Goal: Check status

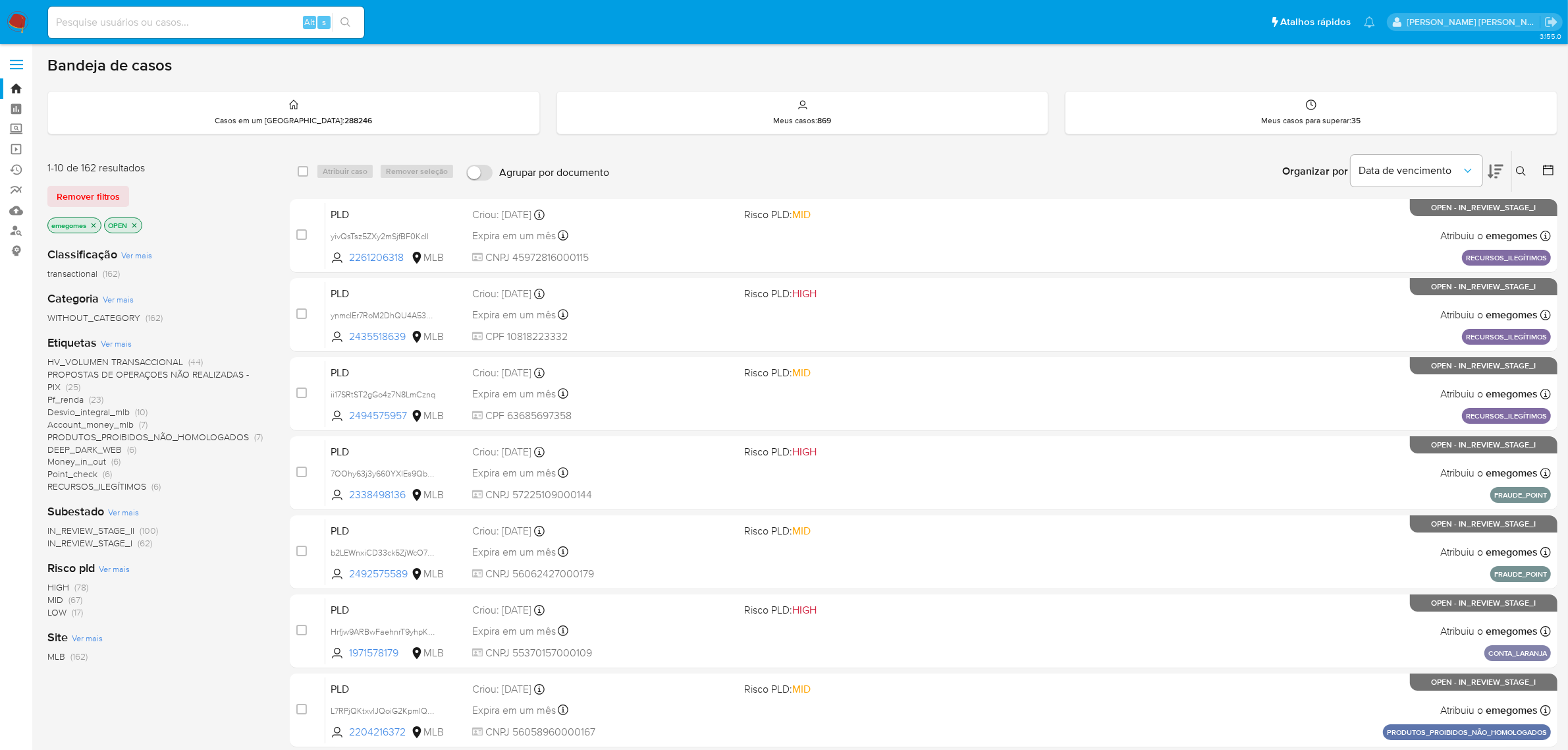
click at [129, 25] on input at bounding box center [206, 22] width 316 height 17
paste input "00451810120"
click at [219, 24] on input "00451810120" at bounding box center [206, 22] width 316 height 17
drag, startPoint x: 158, startPoint y: 11, endPoint x: 59, endPoint y: 17, distance: 99.2
click at [59, 17] on div "00451810120 Alt s" at bounding box center [206, 23] width 316 height 32
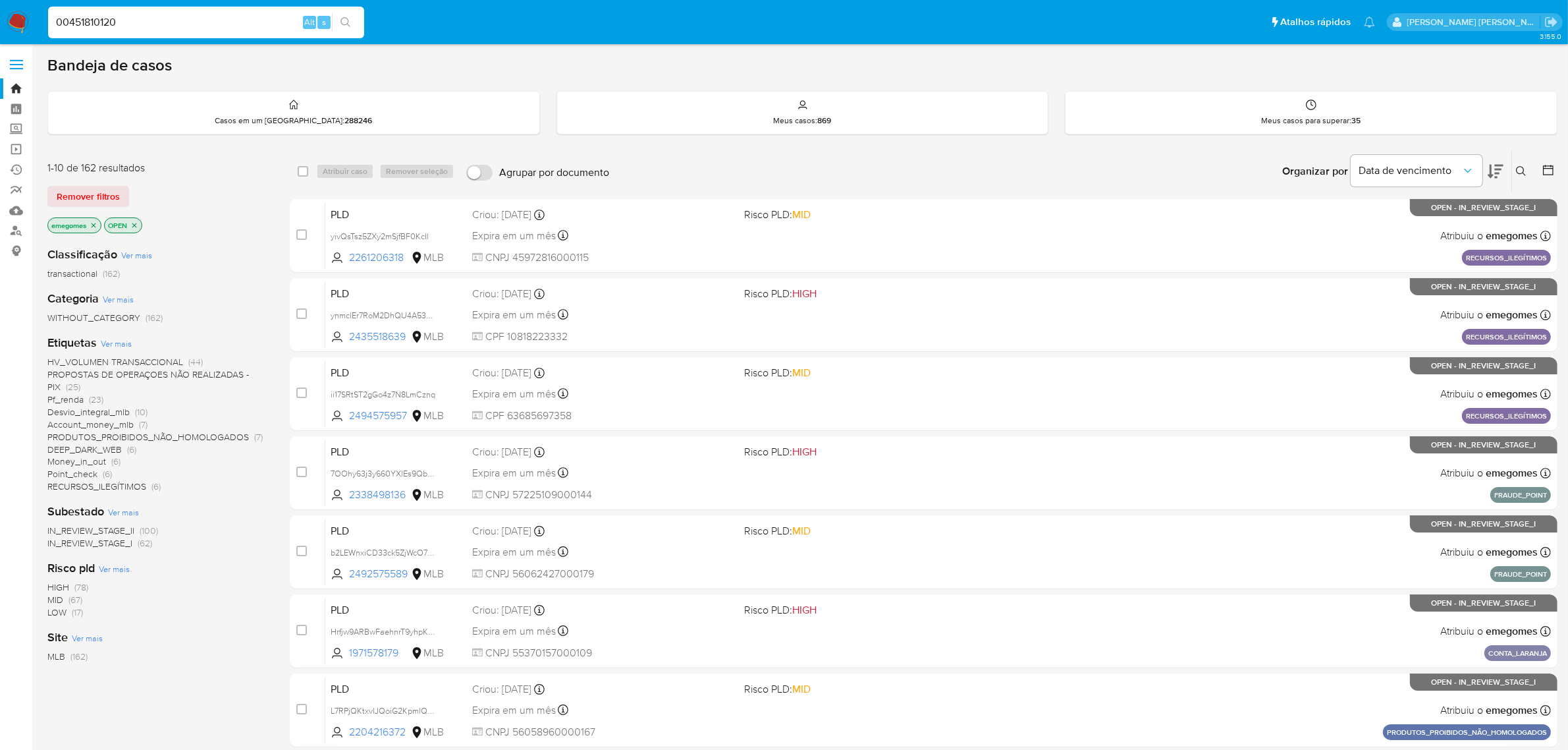
drag, startPoint x: 149, startPoint y: 29, endPoint x: -71, endPoint y: 24, distance: 220.1
click at [0, 24] on html "Pausado Ver notificaciones 00451810120 Alt s Atalhos rápidos Presiona las sigui…" at bounding box center [784, 520] width 1568 height 1040
paste input "378460327"
type input "378460327"
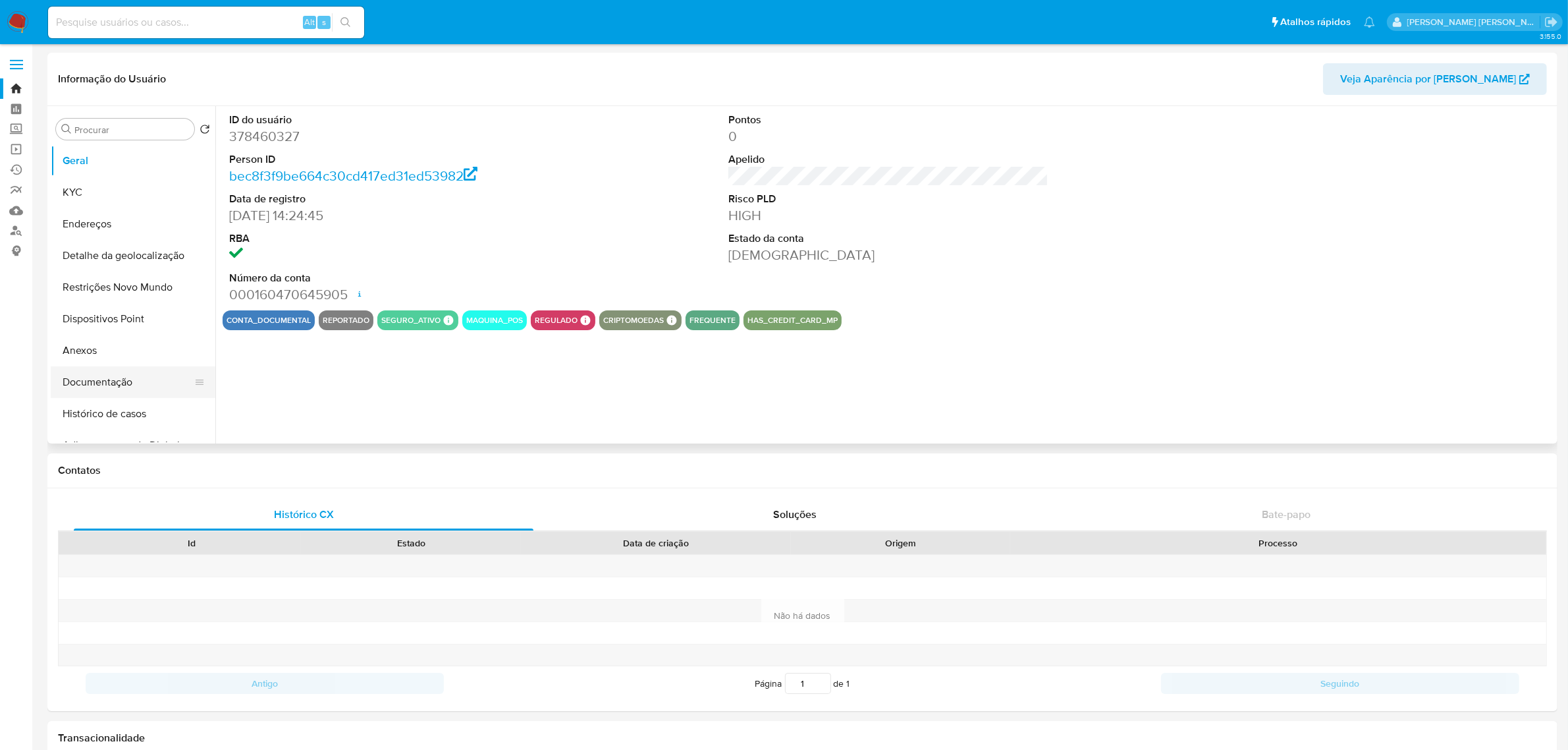
select select "10"
click at [110, 393] on button "Documentação" at bounding box center [127, 383] width 154 height 32
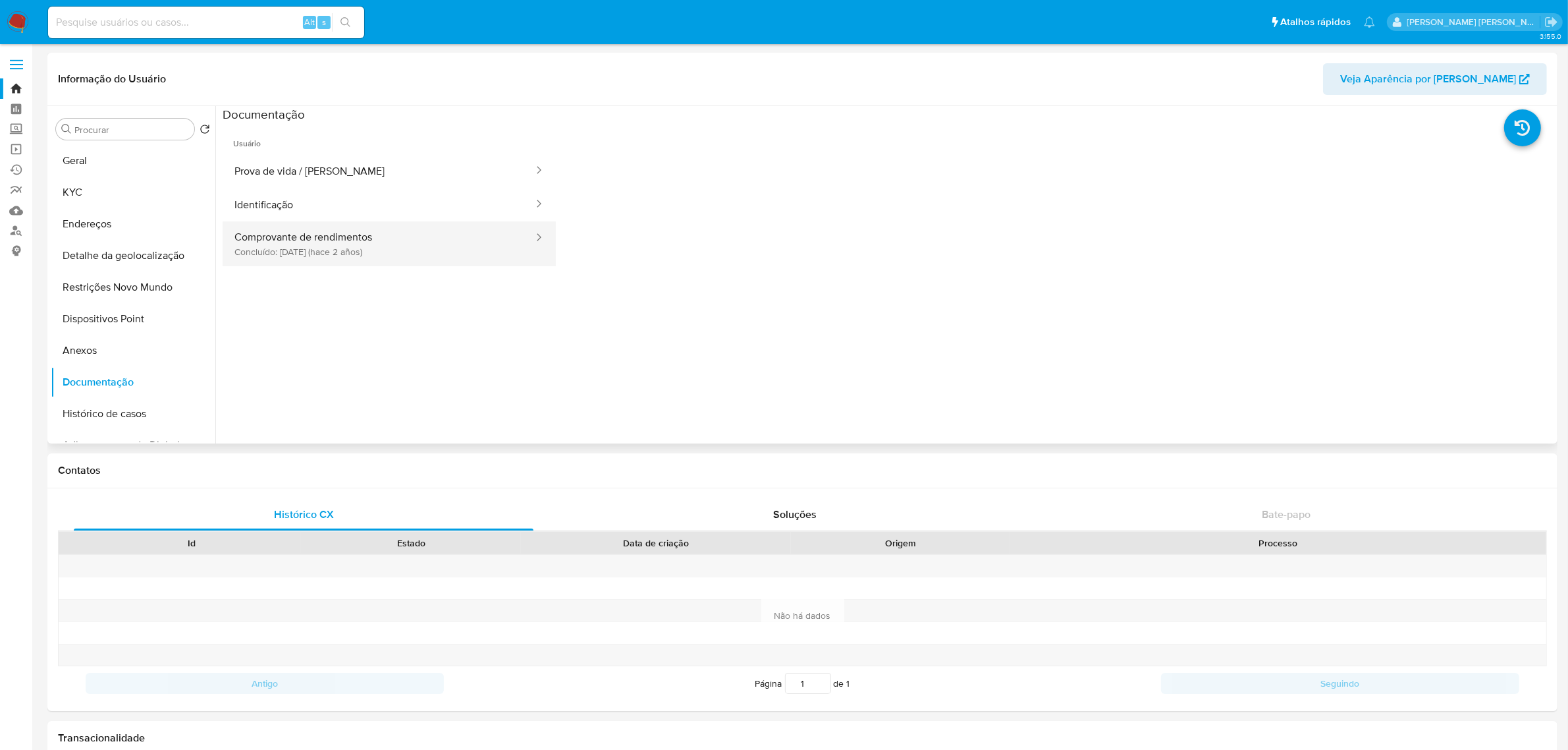
click at [367, 246] on button "Comprovante de rendimentos Concluído: [DATE] (hace 2 años)" at bounding box center [378, 244] width 313 height 45
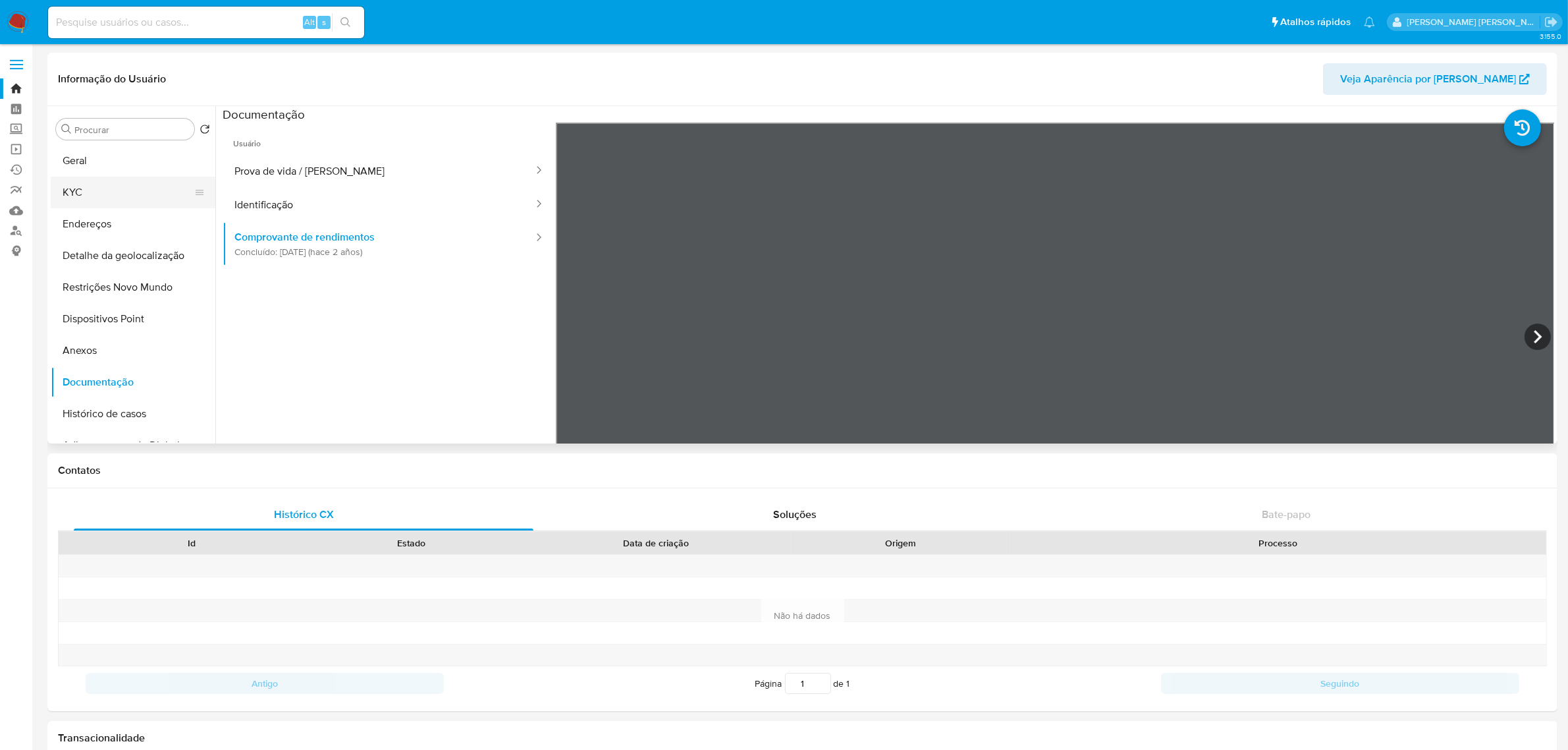
click at [112, 185] on button "KYC" at bounding box center [127, 192] width 154 height 32
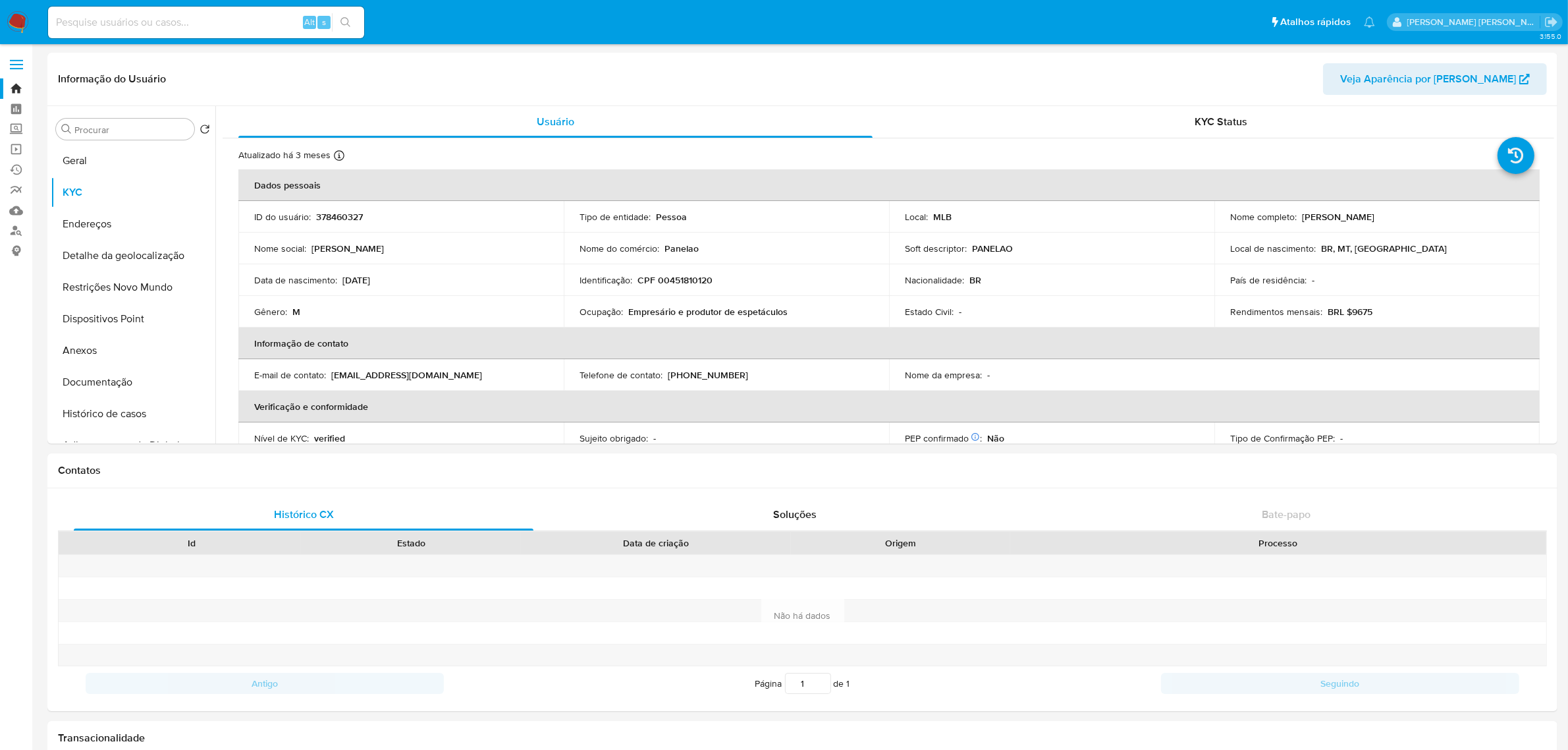
click at [133, 24] on input at bounding box center [206, 22] width 316 height 17
paste input "5ZnWsXjrCnNyWp3Fivnrv3i6"
type input "5ZnWsXjrCnNyWp3Fivnrv3i6"
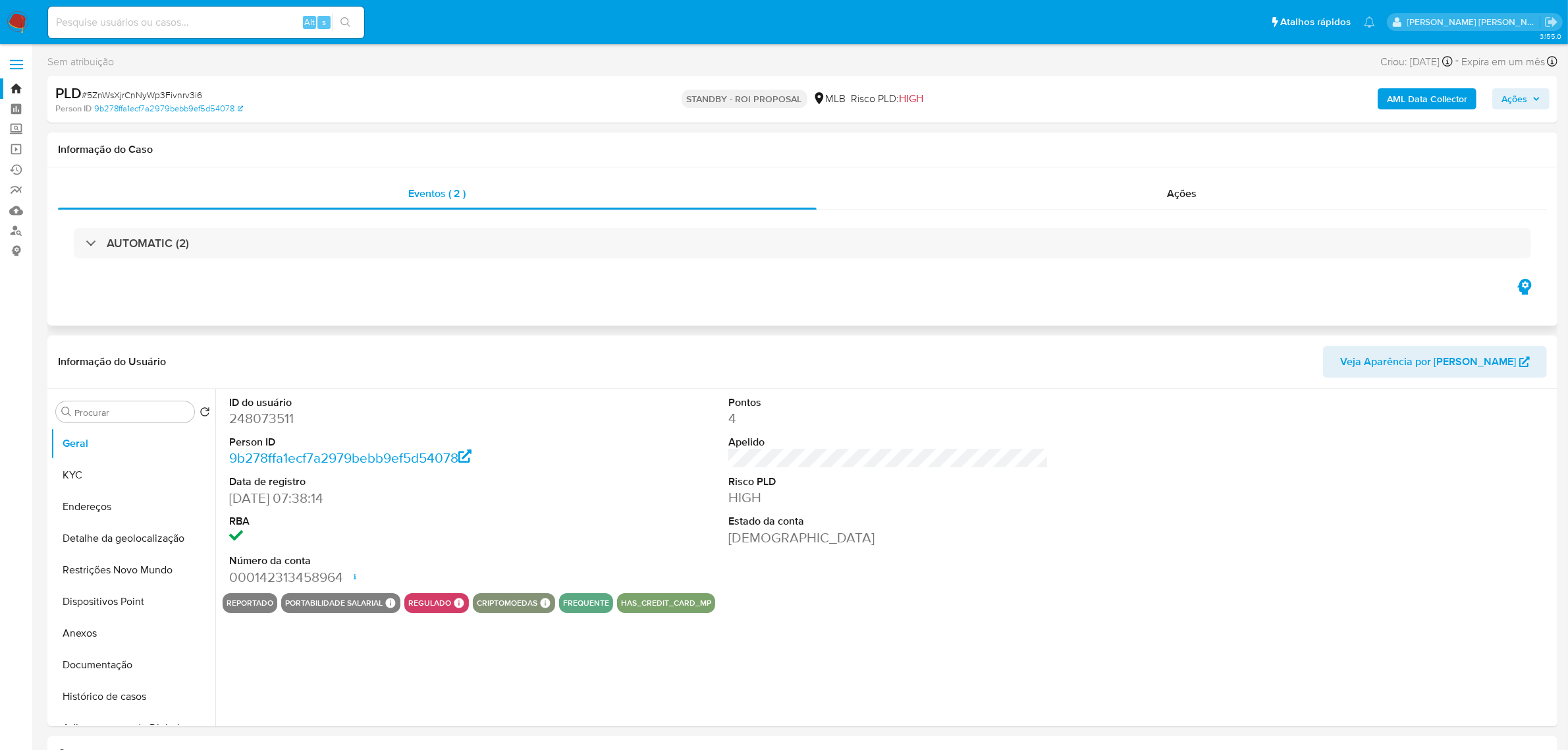
select select "10"
click at [74, 469] on button "KYC" at bounding box center [127, 475] width 154 height 32
